Goal: Go to known website: Go to known website

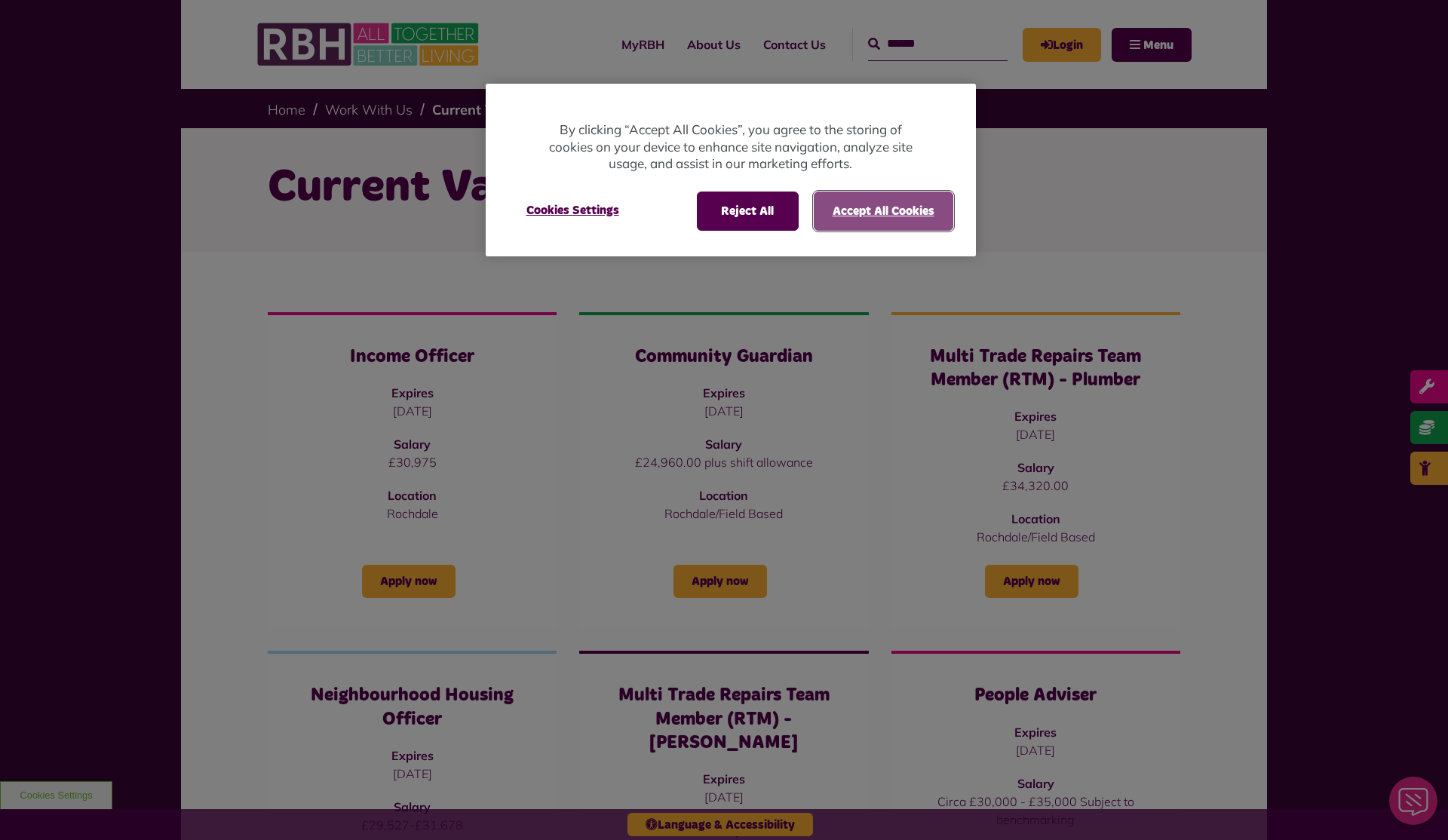
click at [880, 221] on button "Accept All Cookies" at bounding box center [883, 211] width 139 height 39
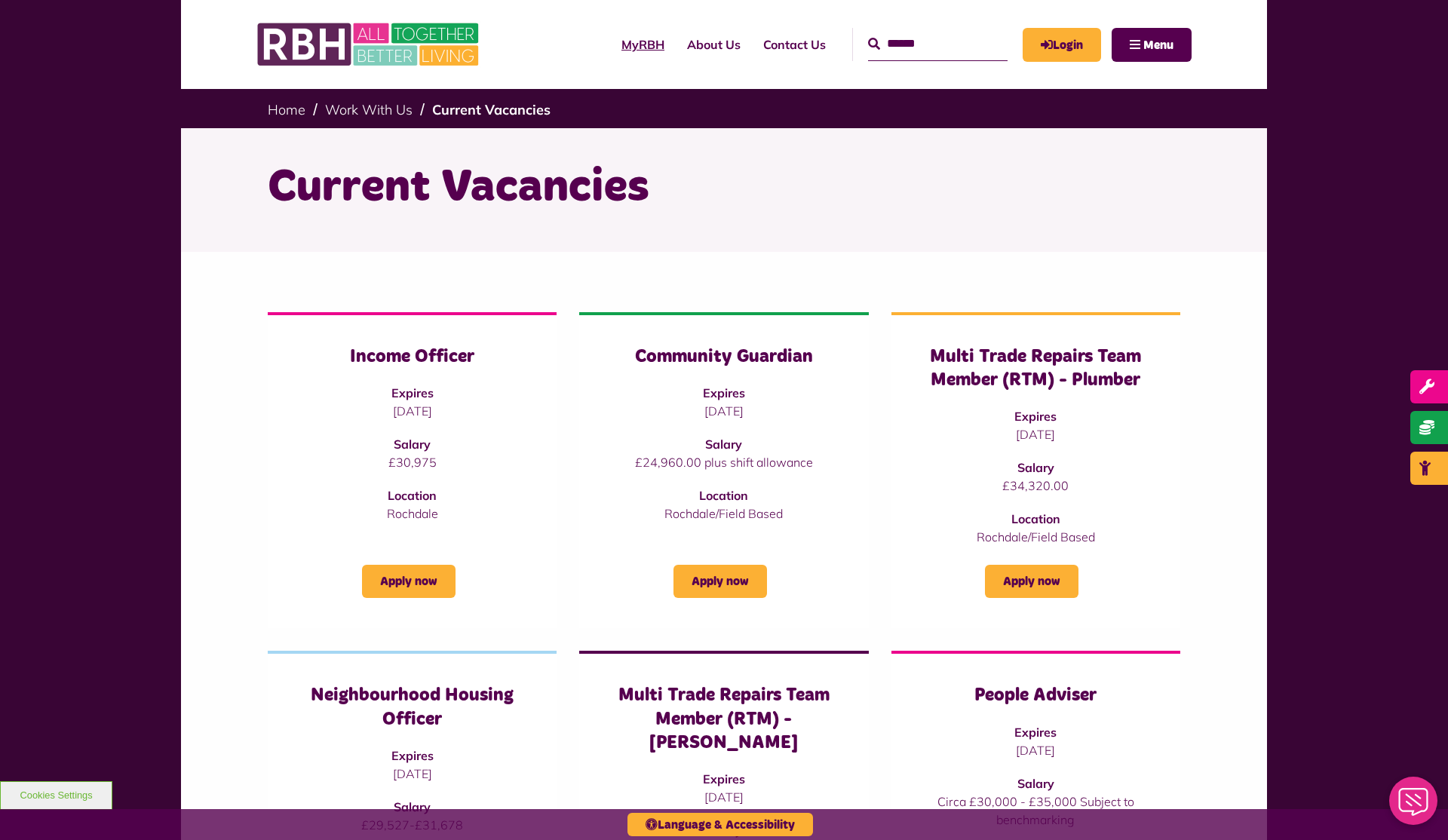
click at [637, 41] on link "MyRBH" at bounding box center [643, 45] width 66 height 41
click at [1155, 66] on div "MyRBH About Us Contact Us Search Menu" at bounding box center [864, 45] width 654 height 59
click at [1154, 50] on span "Menu" at bounding box center [1159, 45] width 30 height 12
